Goal: Task Accomplishment & Management: Manage account settings

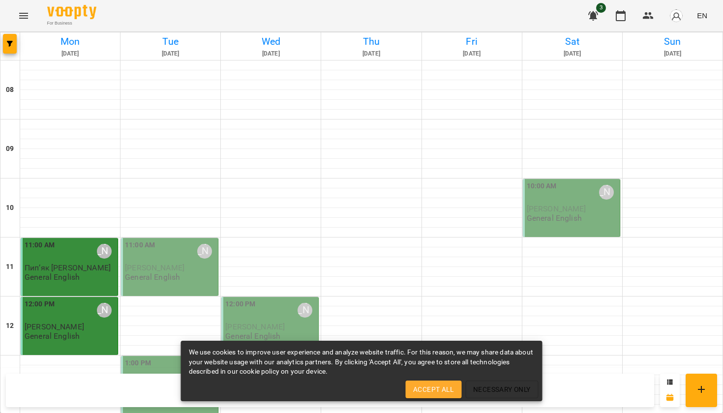
click at [445, 392] on span "Accept All" at bounding box center [433, 390] width 40 height 12
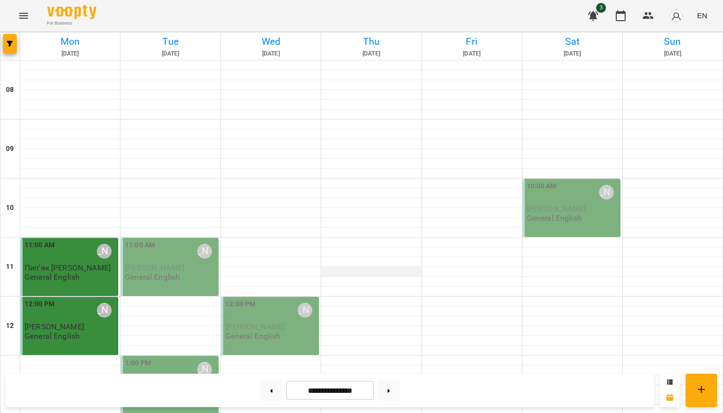
scroll to position [84, 0]
click at [148, 263] on span "[PERSON_NAME]" at bounding box center [154, 267] width 59 height 9
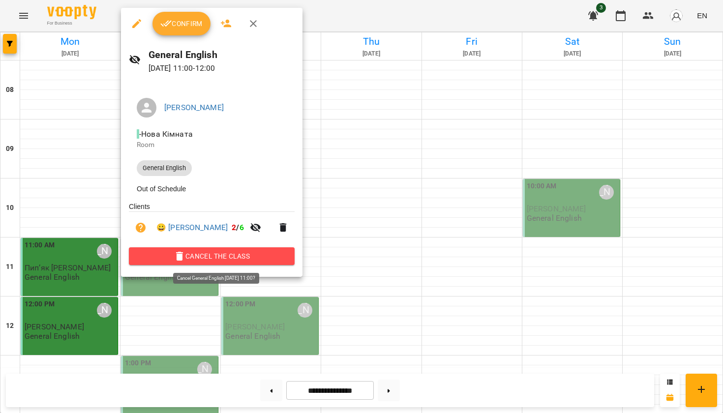
click at [236, 258] on span "Cancel the class" at bounding box center [212, 256] width 150 height 12
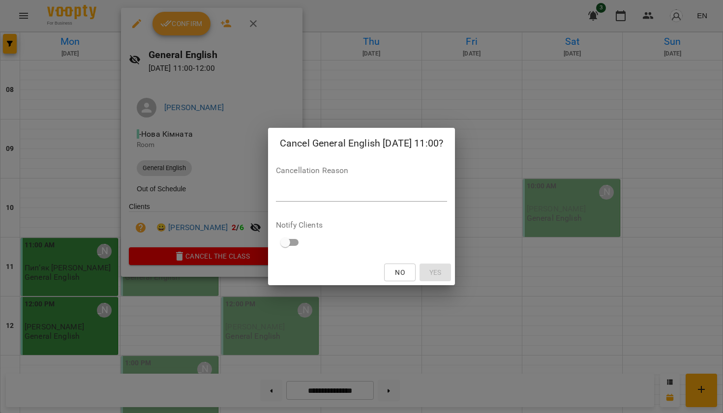
click at [316, 187] on div "*" at bounding box center [361, 193] width 171 height 15
type textarea "*"
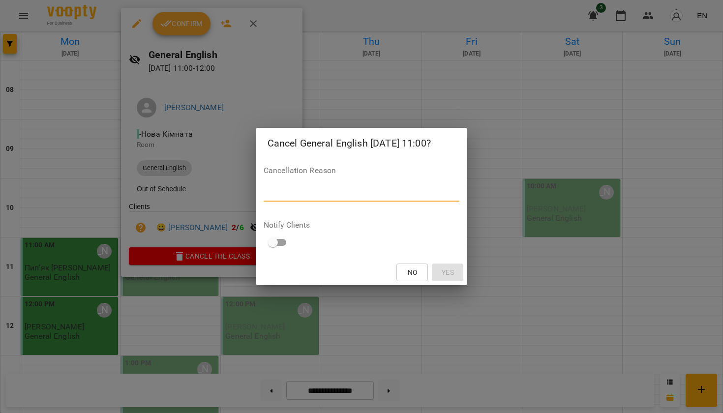
type textarea "*"
click at [455, 274] on span "Yes" at bounding box center [448, 273] width 16 height 12
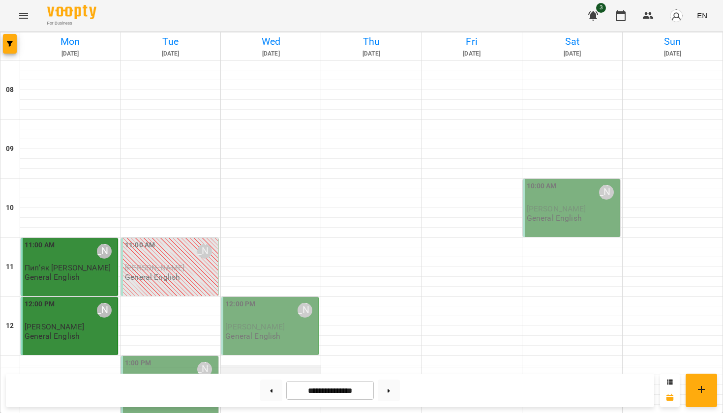
scroll to position [198, 0]
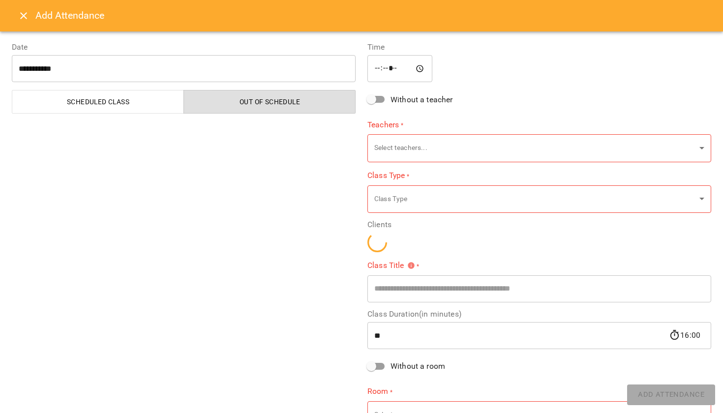
type input "**********"
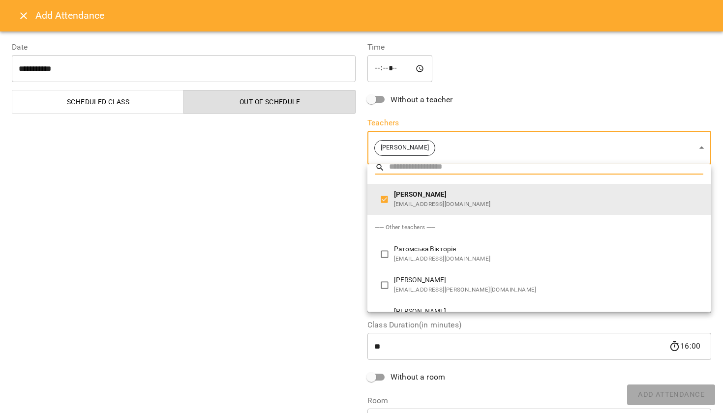
scroll to position [9, 0]
click at [348, 187] on div at bounding box center [361, 206] width 723 height 413
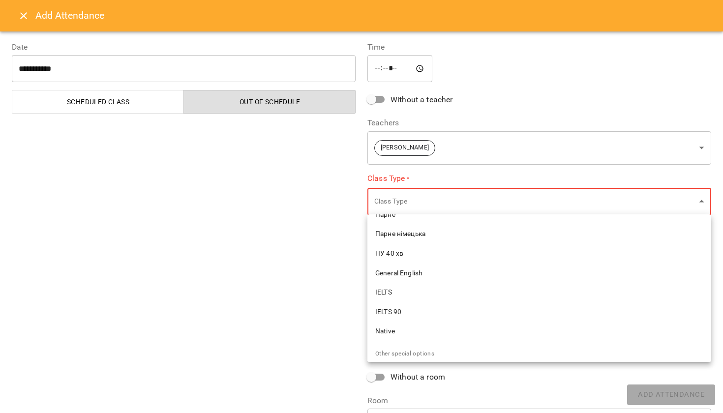
scroll to position [289, 0]
click at [409, 273] on span "General English" at bounding box center [539, 275] width 328 height 10
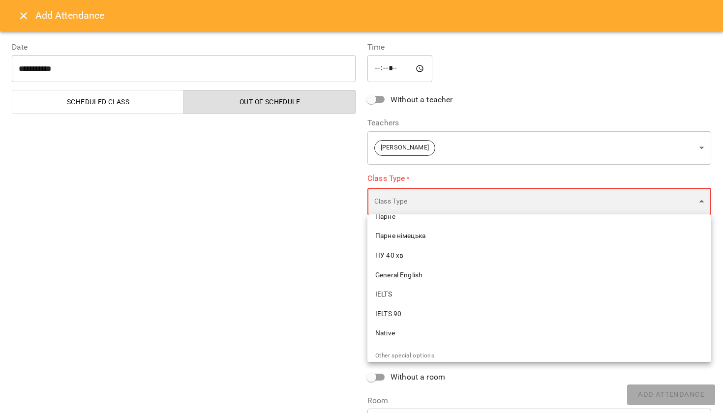
type input "**********"
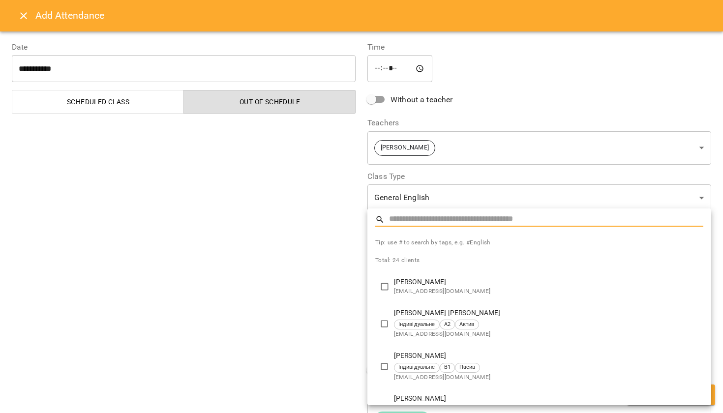
type input "*"
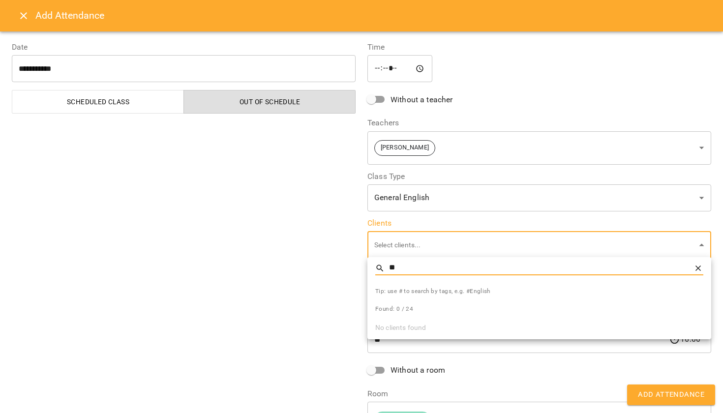
type input "*"
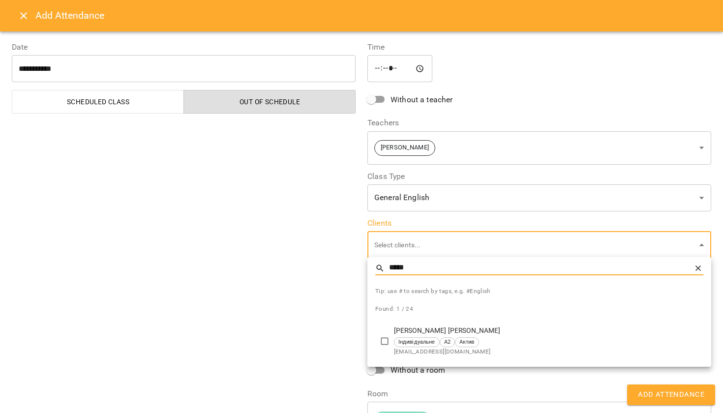
type input "*****"
click at [526, 345] on div "Індивідуальне А2 Актив" at bounding box center [548, 342] width 309 height 10
type input "**********"
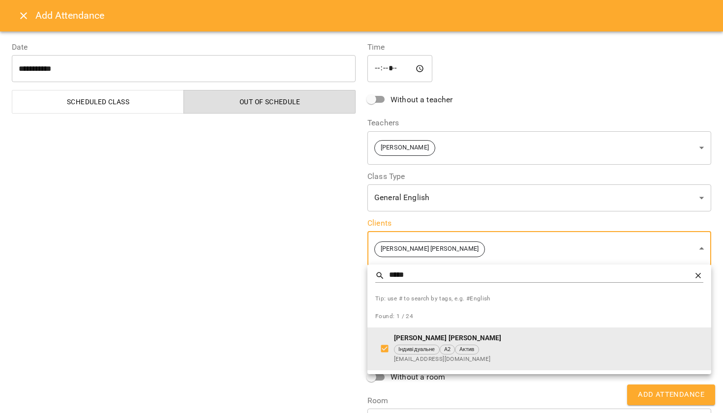
click at [300, 241] on div at bounding box center [361, 206] width 723 height 413
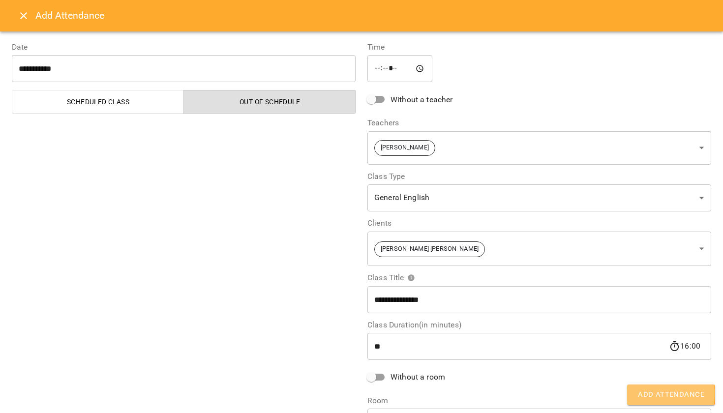
click at [649, 394] on span "Add Attendance" at bounding box center [671, 394] width 66 height 13
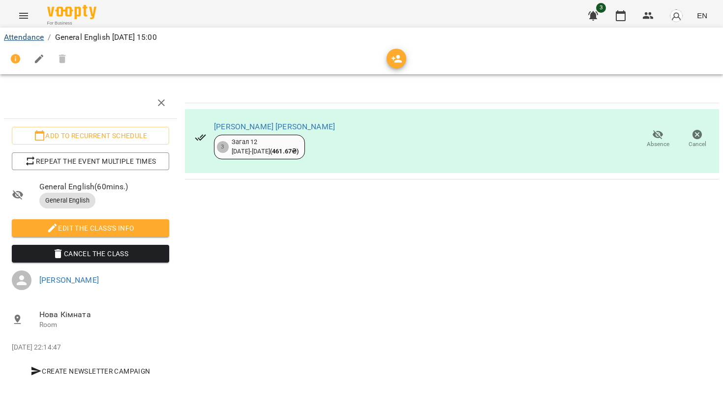
click at [21, 41] on link "Attendance" at bounding box center [24, 36] width 40 height 9
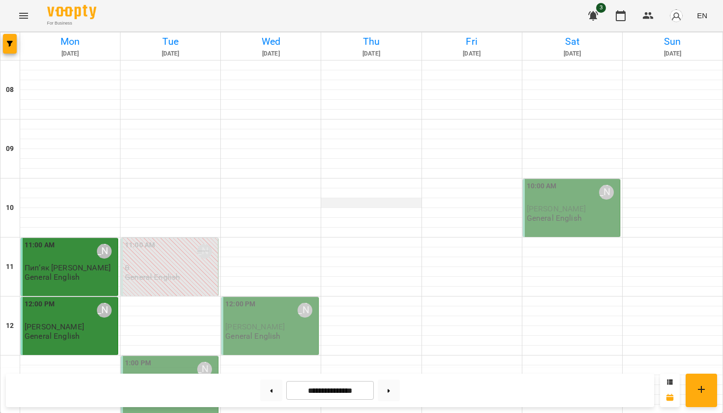
scroll to position [207, 0]
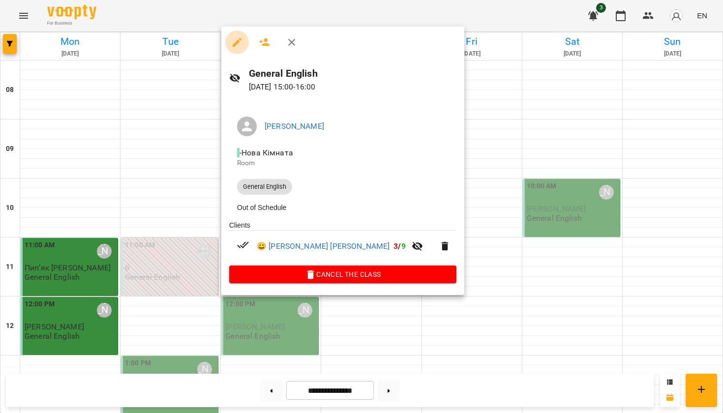
click at [237, 43] on icon "button" at bounding box center [237, 42] width 9 height 9
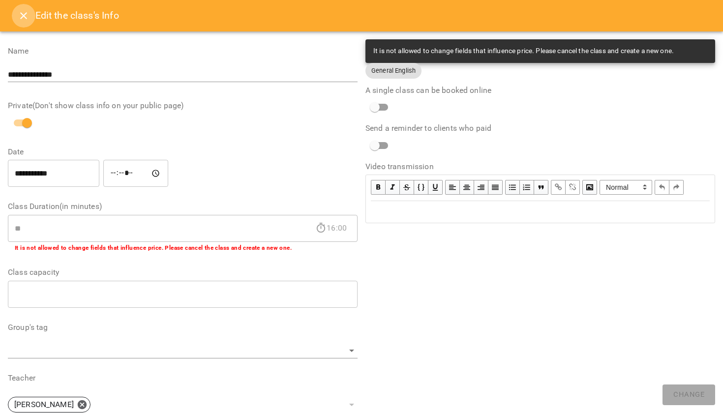
click at [25, 16] on icon "Close" at bounding box center [24, 16] width 12 height 12
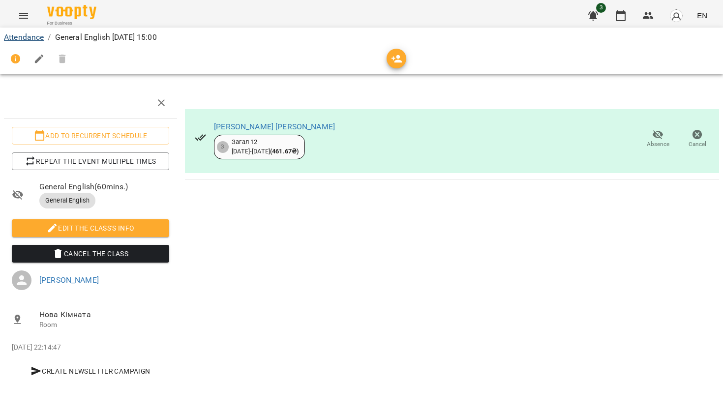
click at [32, 40] on link "Attendance" at bounding box center [24, 36] width 40 height 9
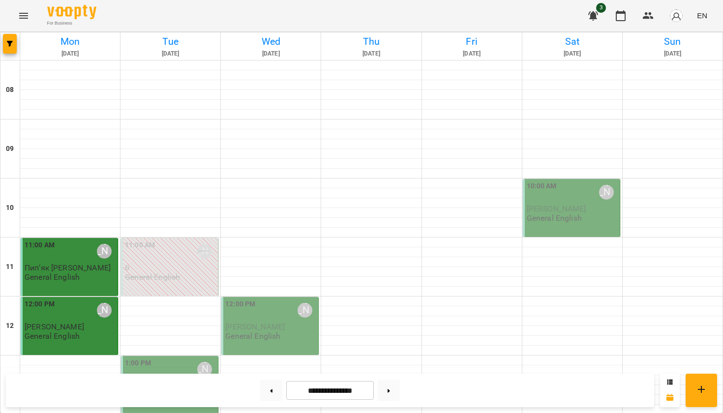
scroll to position [415, 0]
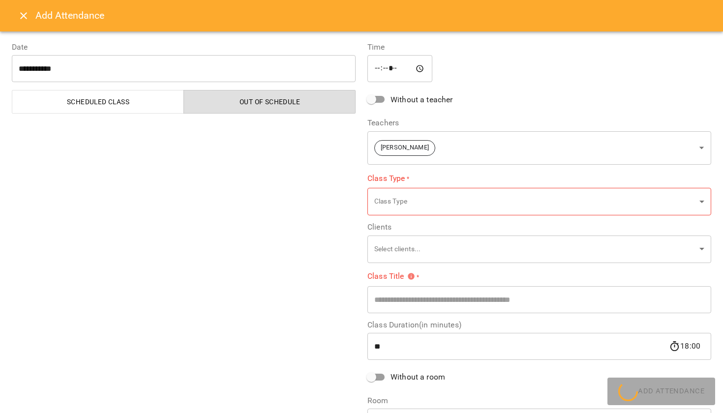
type input "**********"
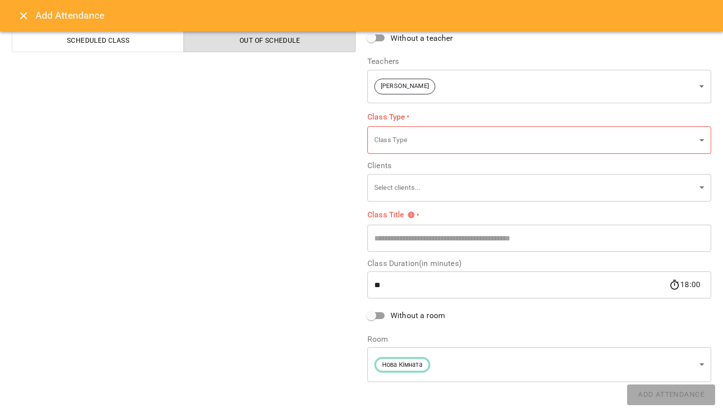
scroll to position [61, 0]
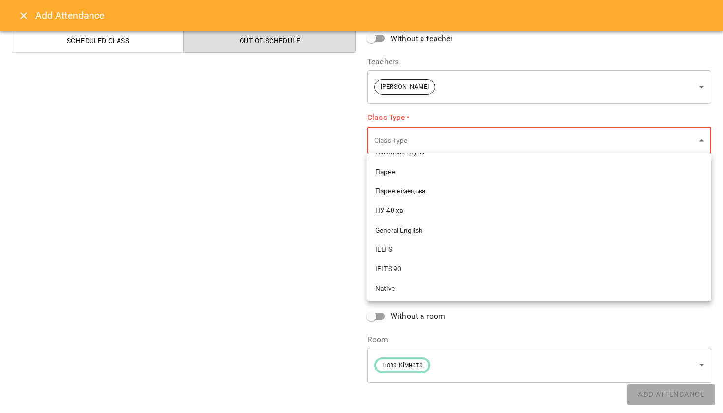
scroll to position [278, 0]
click at [426, 220] on span "General English" at bounding box center [539, 225] width 328 height 10
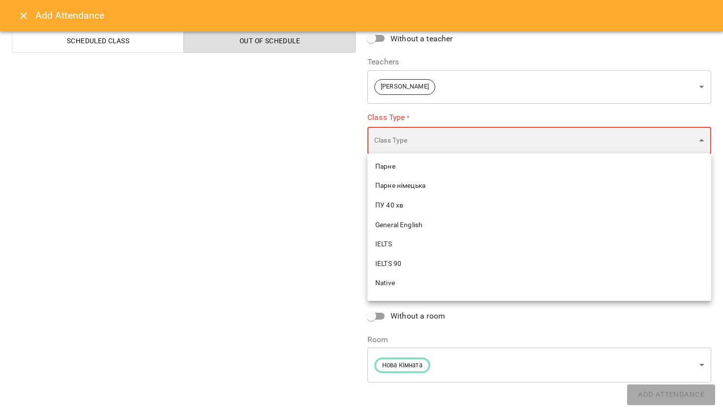
type input "**********"
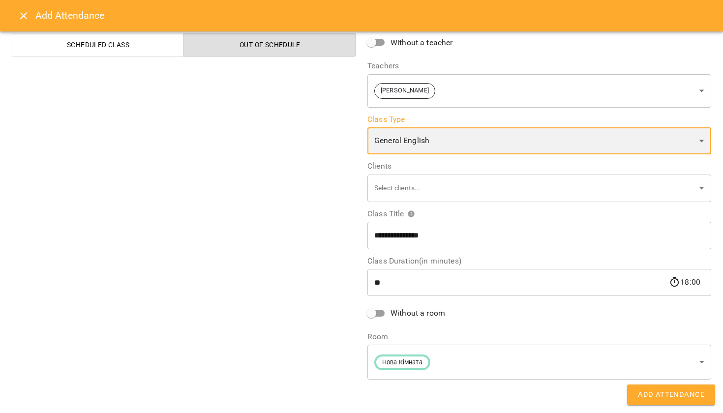
scroll to position [55, 0]
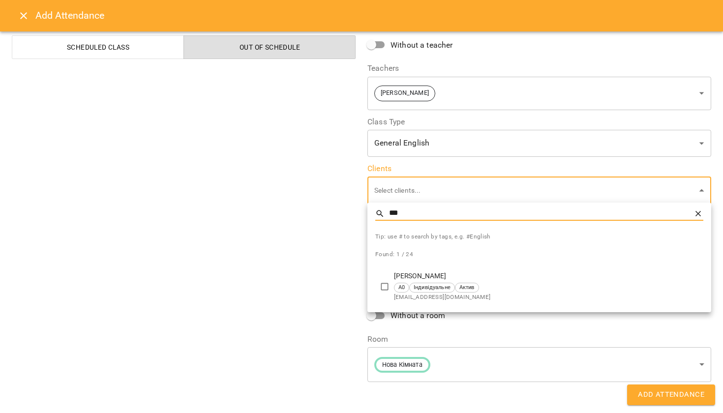
type input "***"
click at [485, 289] on div "А0 Індивідуальне Актив" at bounding box center [548, 288] width 309 height 10
type input "**********"
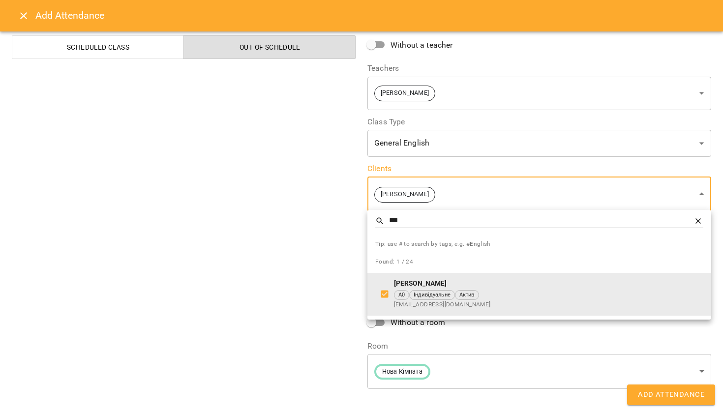
click at [340, 256] on div at bounding box center [361, 206] width 723 height 413
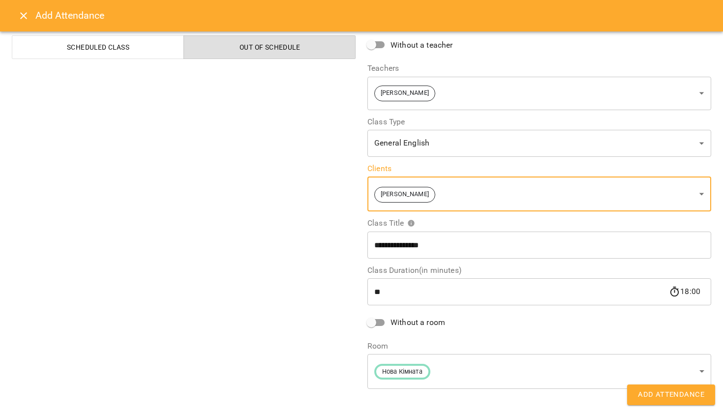
click at [658, 393] on span "Add Attendance" at bounding box center [671, 394] width 66 height 13
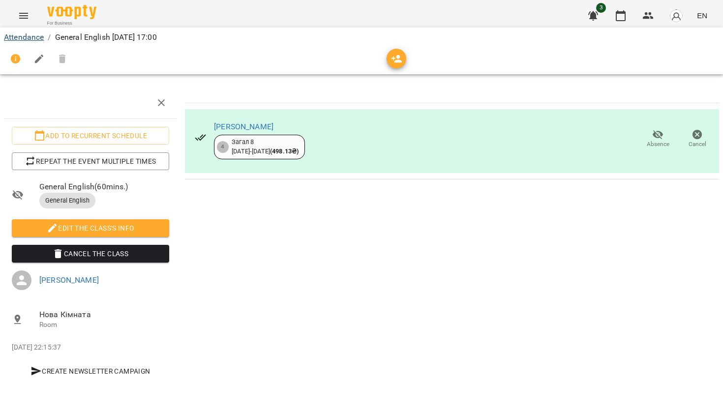
click at [35, 35] on link "Attendance" at bounding box center [24, 36] width 40 height 9
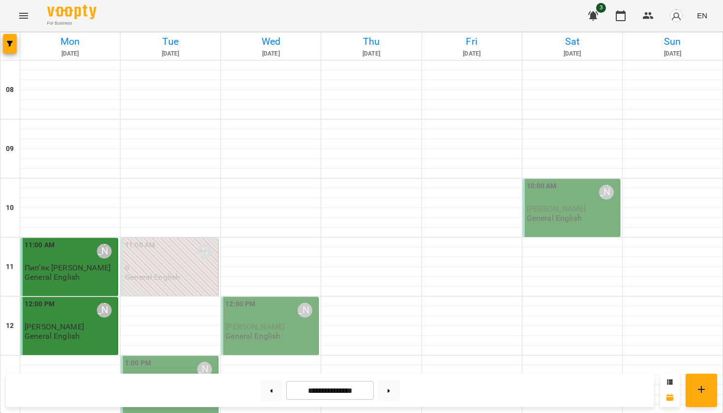
scroll to position [312, 0]
click at [681, 21] on img "button" at bounding box center [676, 16] width 14 height 14
click at [681, 21] on div at bounding box center [361, 206] width 723 height 413
